Goal: Manage account settings

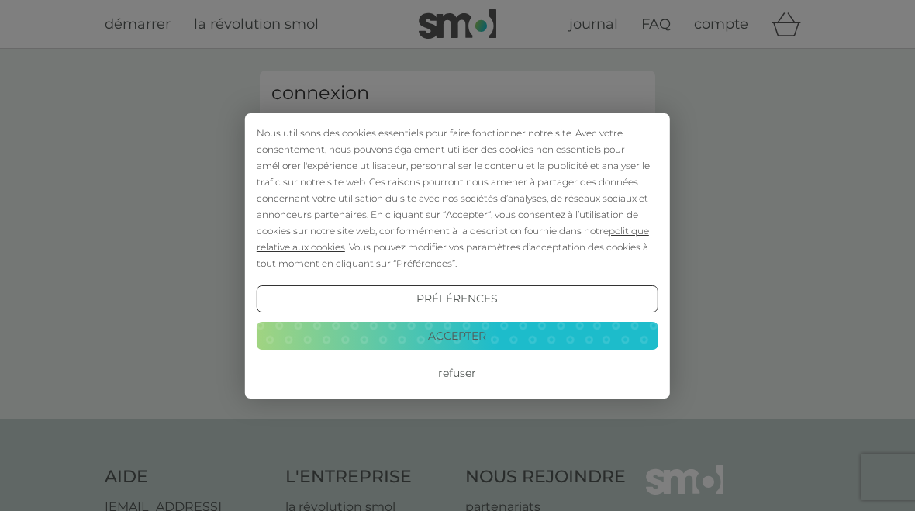
click at [497, 331] on button "Accepter" at bounding box center [458, 336] width 402 height 28
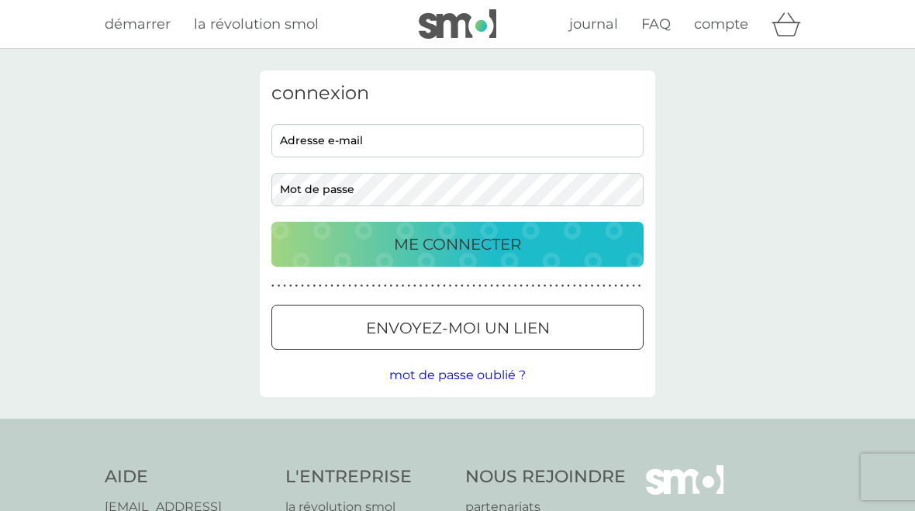
click at [314, 138] on input "adresse e-mail" at bounding box center [458, 140] width 372 height 33
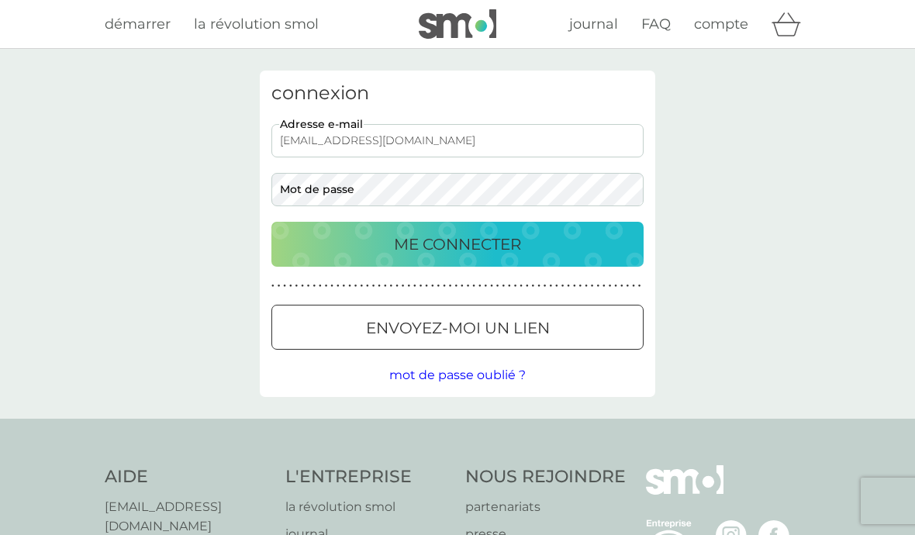
type input "[EMAIL_ADDRESS][DOMAIN_NAME]"
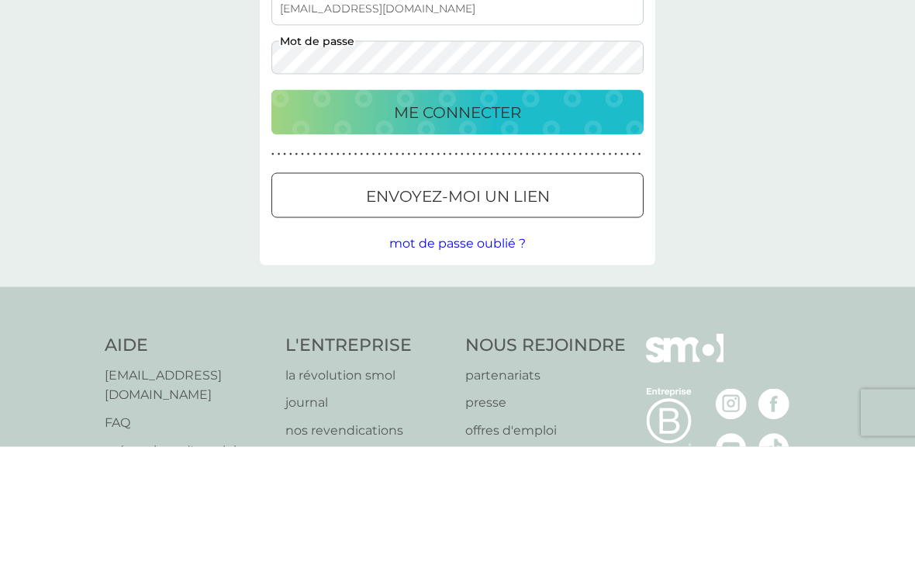
click at [538, 316] on p "envoyez-moi un lien" at bounding box center [458, 328] width 184 height 25
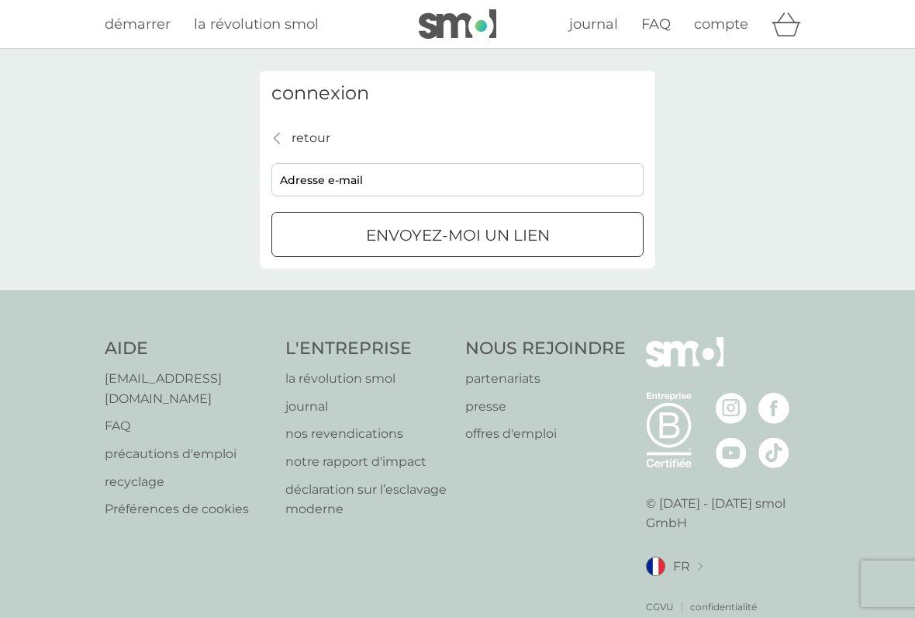
click at [532, 240] on p "envoyez-moi un lien" at bounding box center [458, 235] width 184 height 25
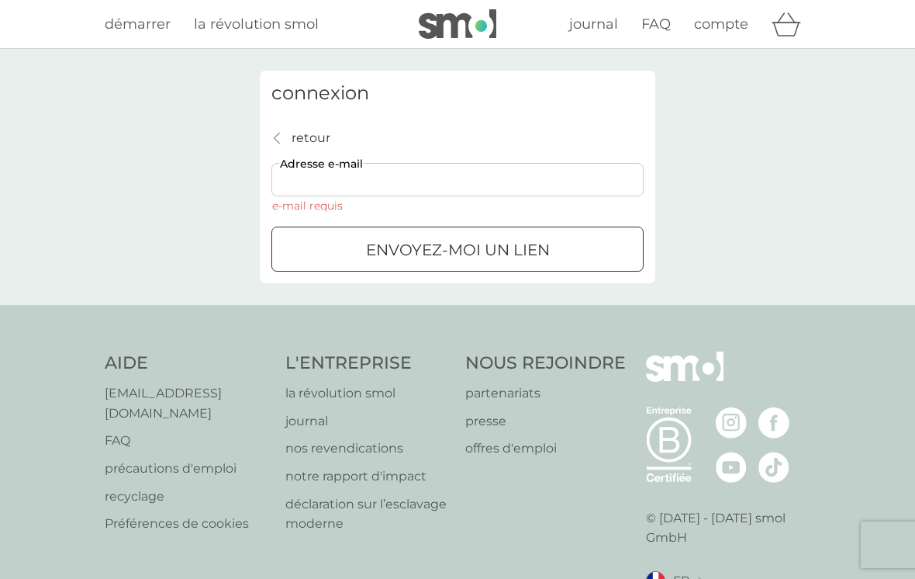
click at [305, 183] on input "adresse e-mail" at bounding box center [458, 179] width 372 height 33
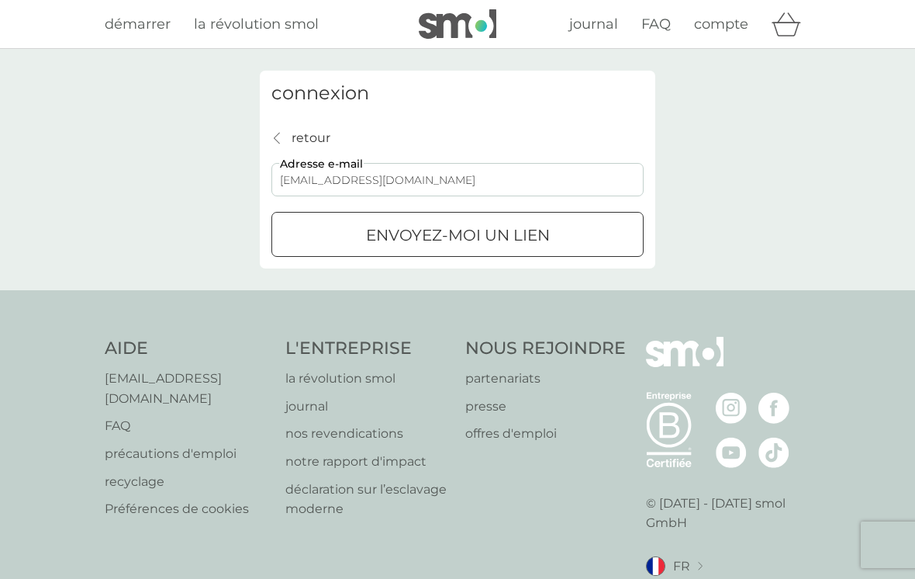
type input "[EMAIL_ADDRESS][DOMAIN_NAME]"
click at [503, 230] on p "envoyez-moi un lien" at bounding box center [458, 235] width 184 height 25
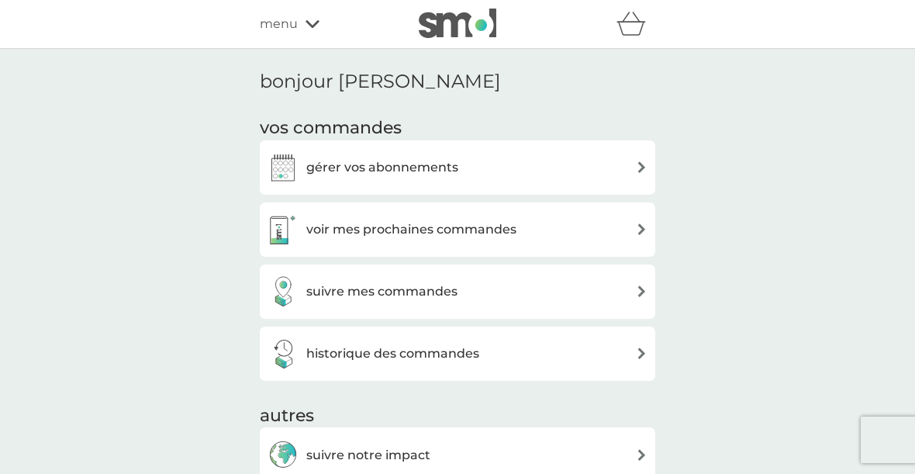
click at [616, 174] on div "gérer vos abonnements" at bounding box center [458, 167] width 380 height 31
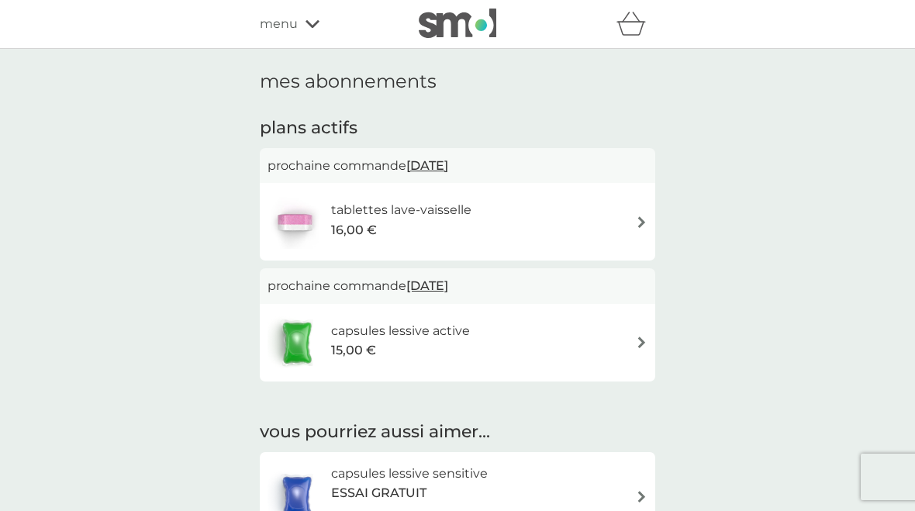
click at [616, 219] on div "tablettes lave-vaisselle 16,00 €" at bounding box center [458, 222] width 380 height 54
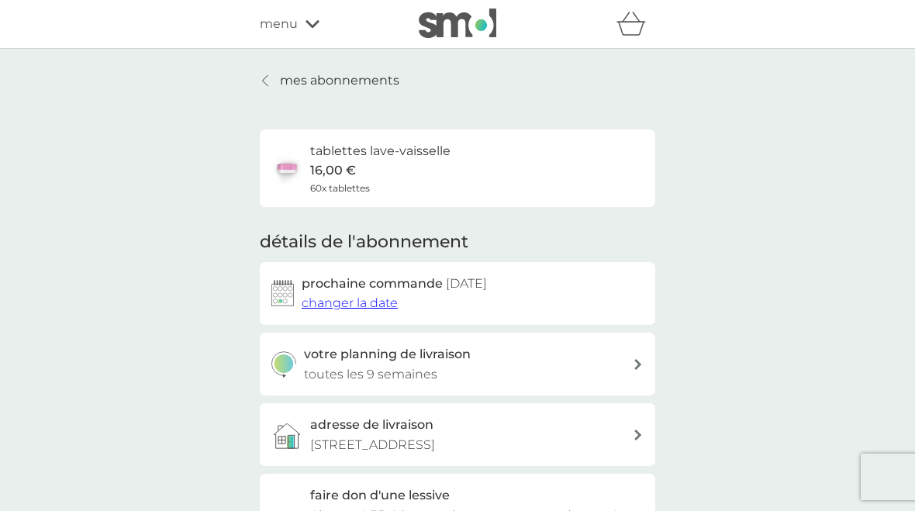
click at [366, 303] on span "changer la date" at bounding box center [350, 303] width 96 height 15
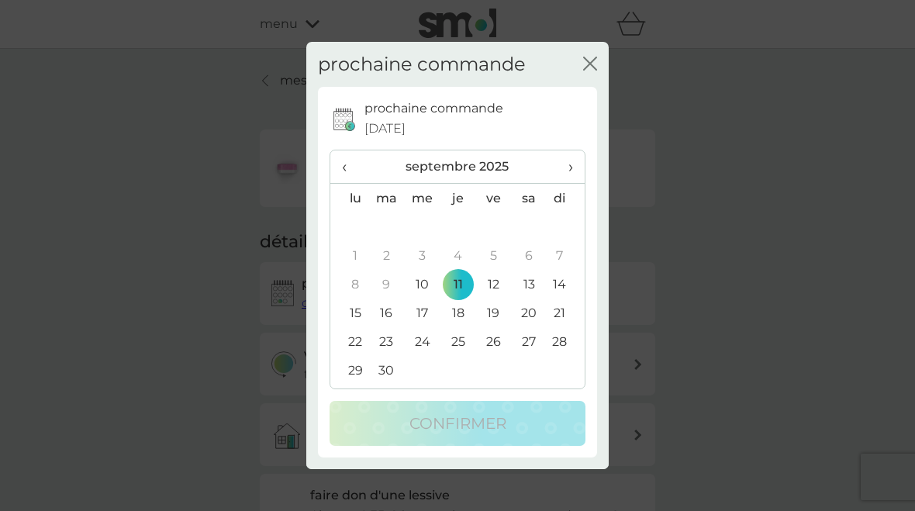
click at [568, 168] on span "›" at bounding box center [566, 167] width 15 height 33
click at [356, 316] on td "20" at bounding box center [349, 313] width 39 height 29
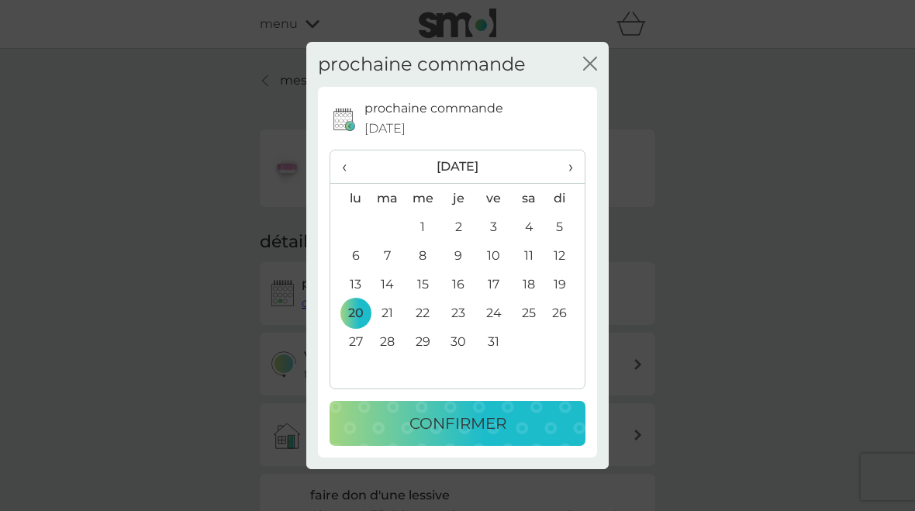
click at [484, 420] on p "confirmer" at bounding box center [458, 423] width 97 height 25
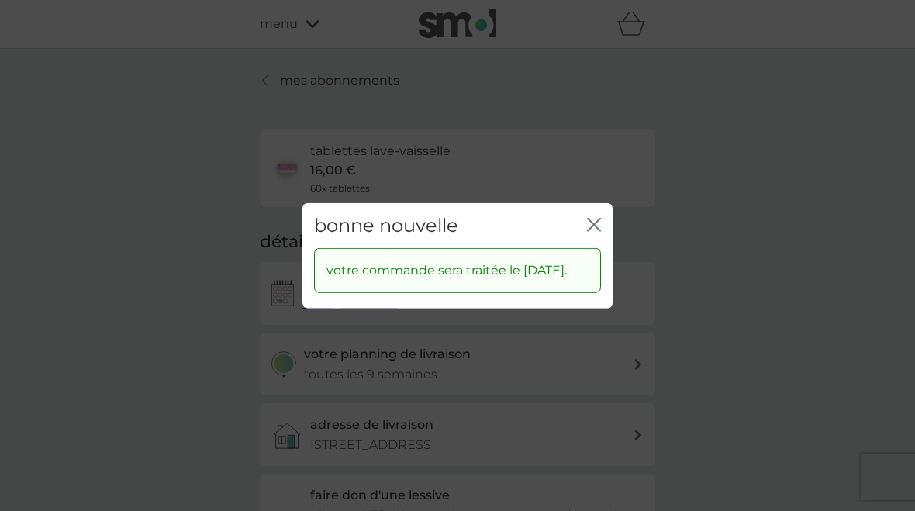
click at [599, 218] on icon "fermer" at bounding box center [597, 224] width 6 height 12
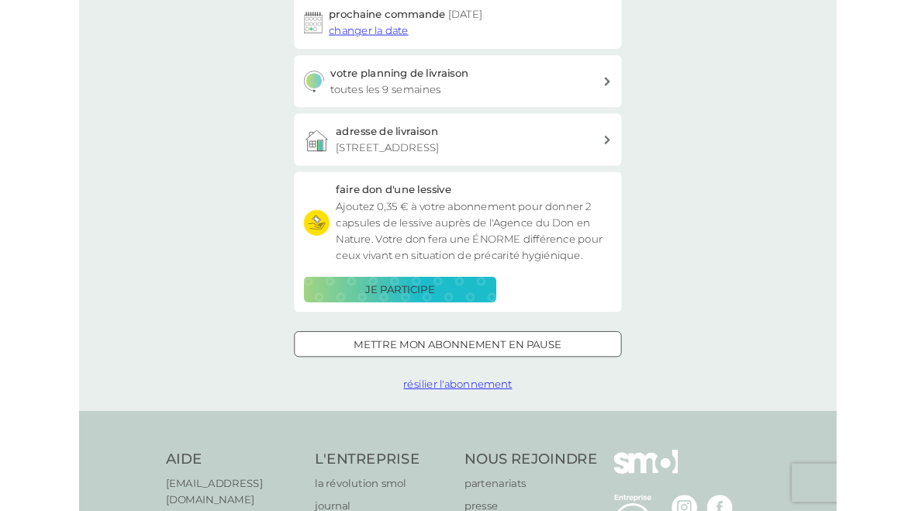
scroll to position [264, 0]
